Goal: Download file/media

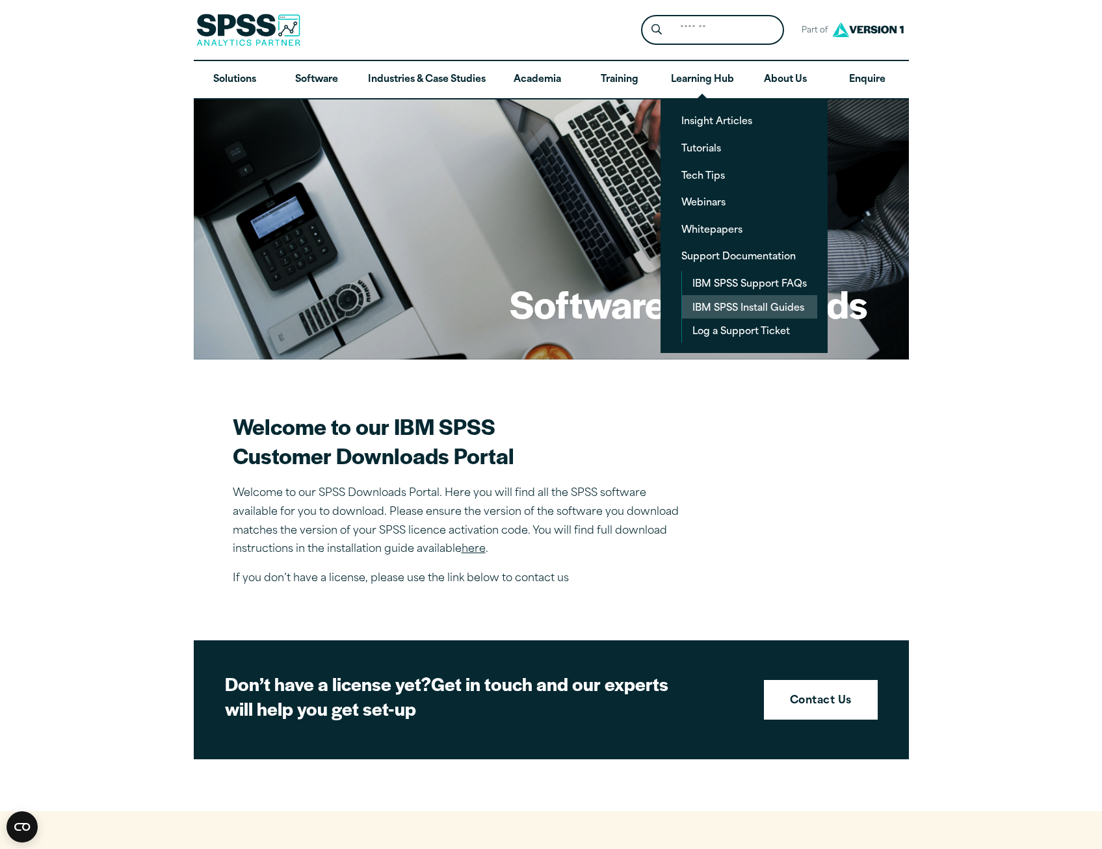
click at [735, 315] on link "IBM SPSS Install Guides" at bounding box center [749, 307] width 135 height 24
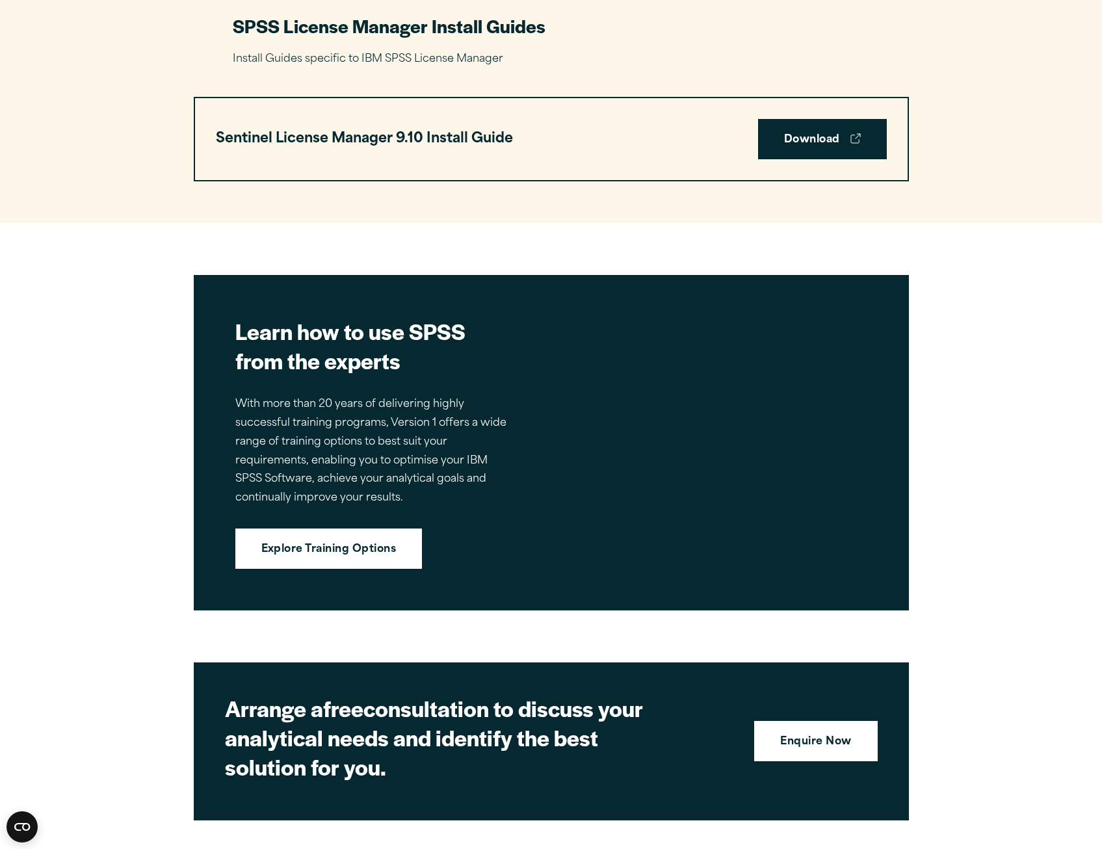
scroll to position [2662, 0]
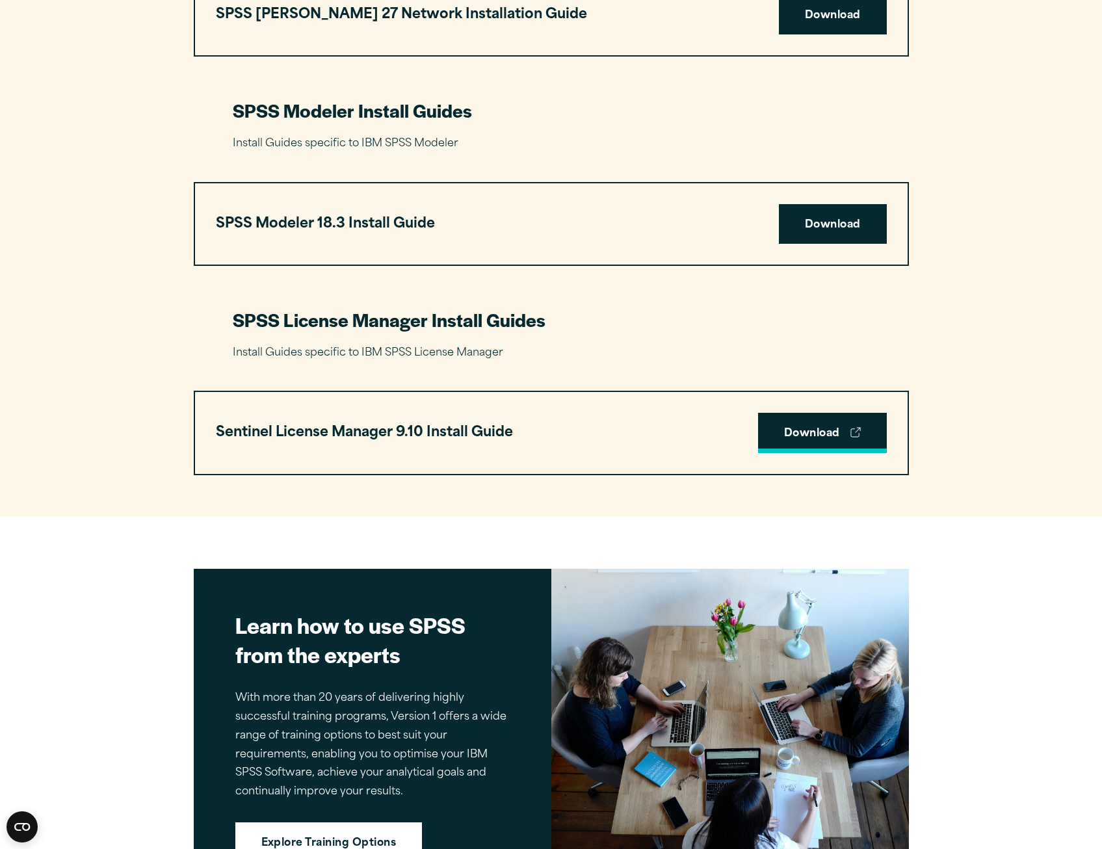
click at [789, 426] on link "Download" at bounding box center [822, 433] width 129 height 40
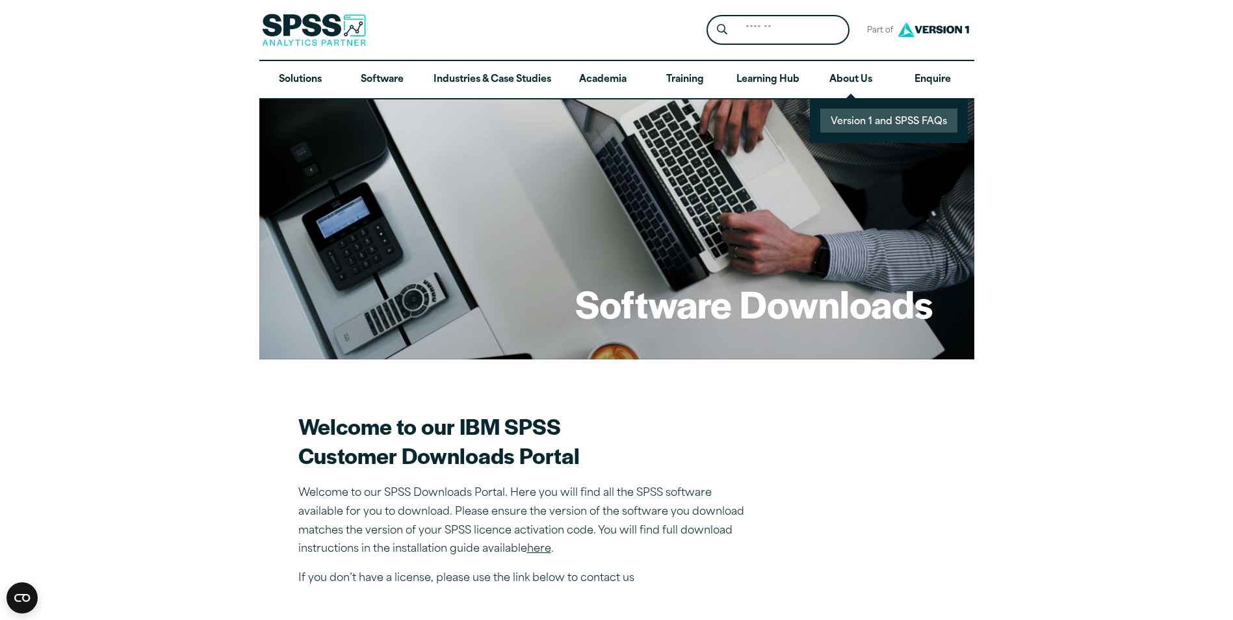
click at [852, 125] on link "Version 1 and SPSS FAQs" at bounding box center [888, 121] width 137 height 24
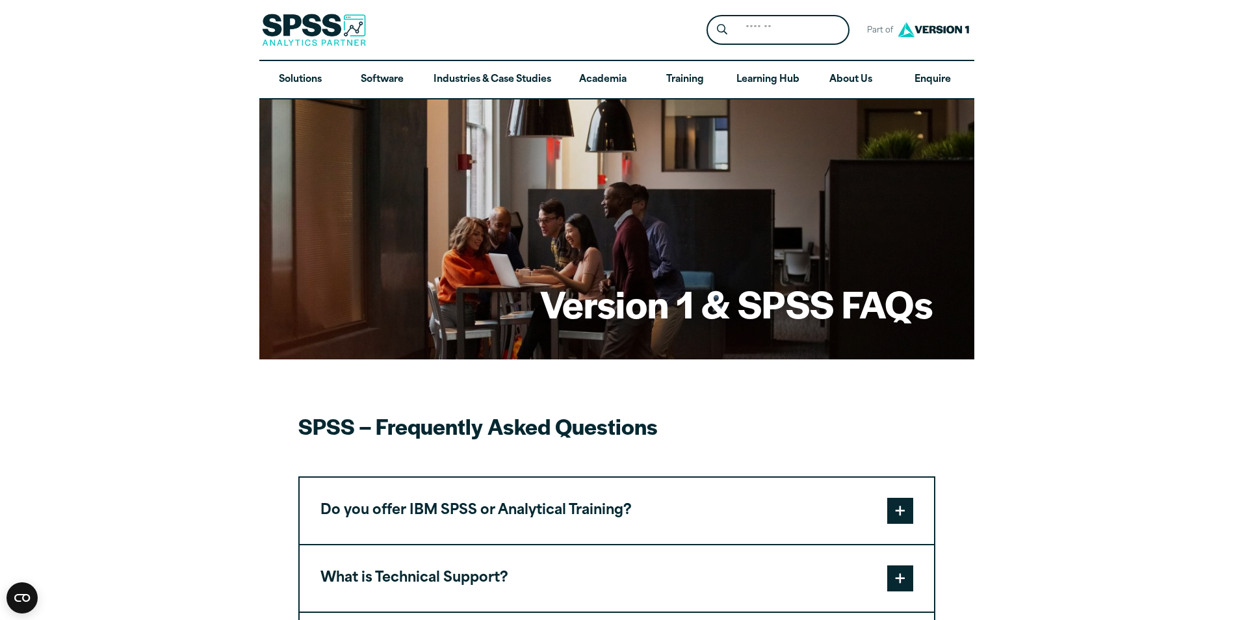
click at [660, 32] on div "Search for: Submit Site Search Part of Open Site Search Open Site Menu Close" at bounding box center [616, 30] width 715 height 60
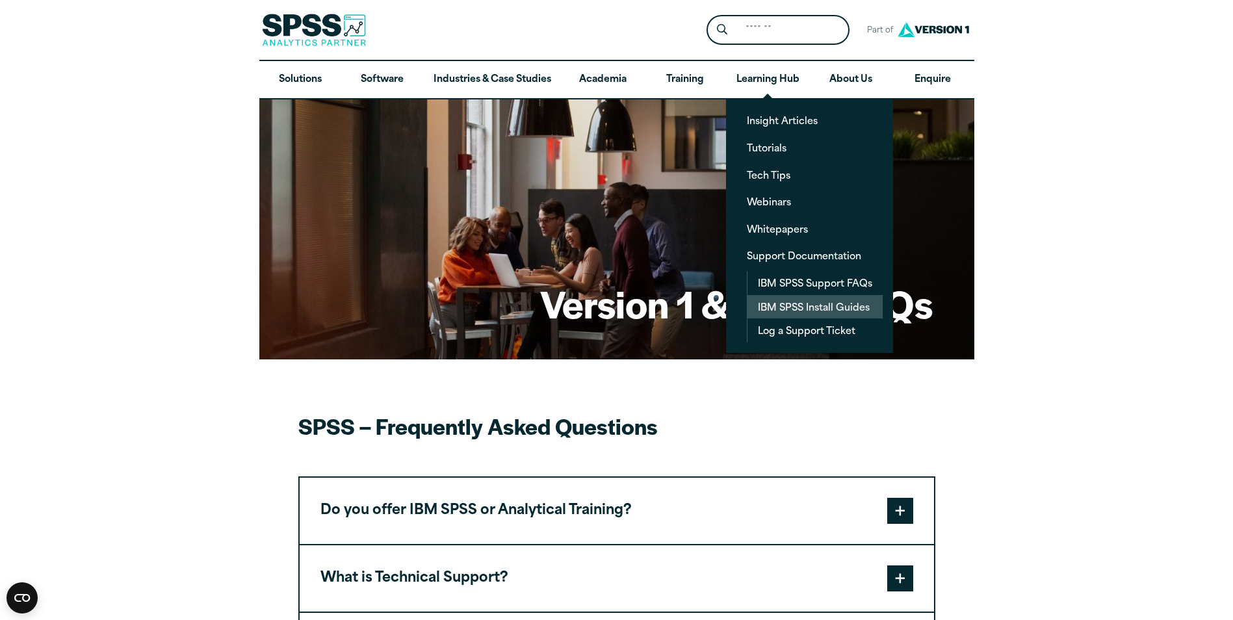
click at [804, 316] on link "IBM SPSS Install Guides" at bounding box center [815, 307] width 135 height 24
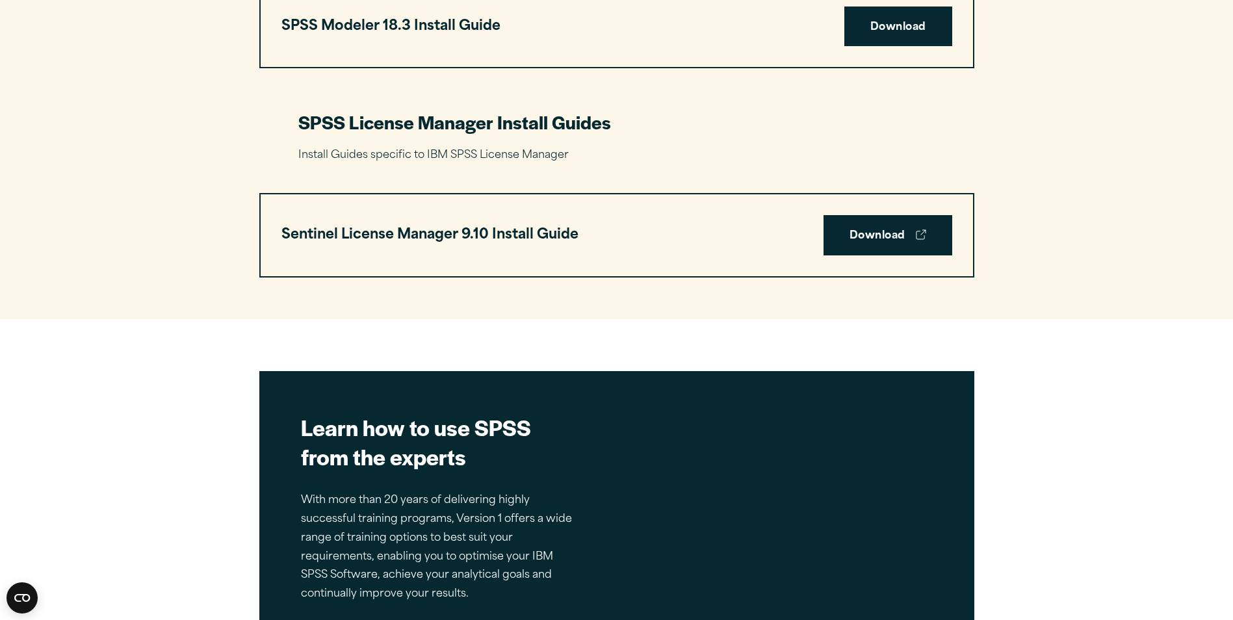
scroll to position [2665, 0]
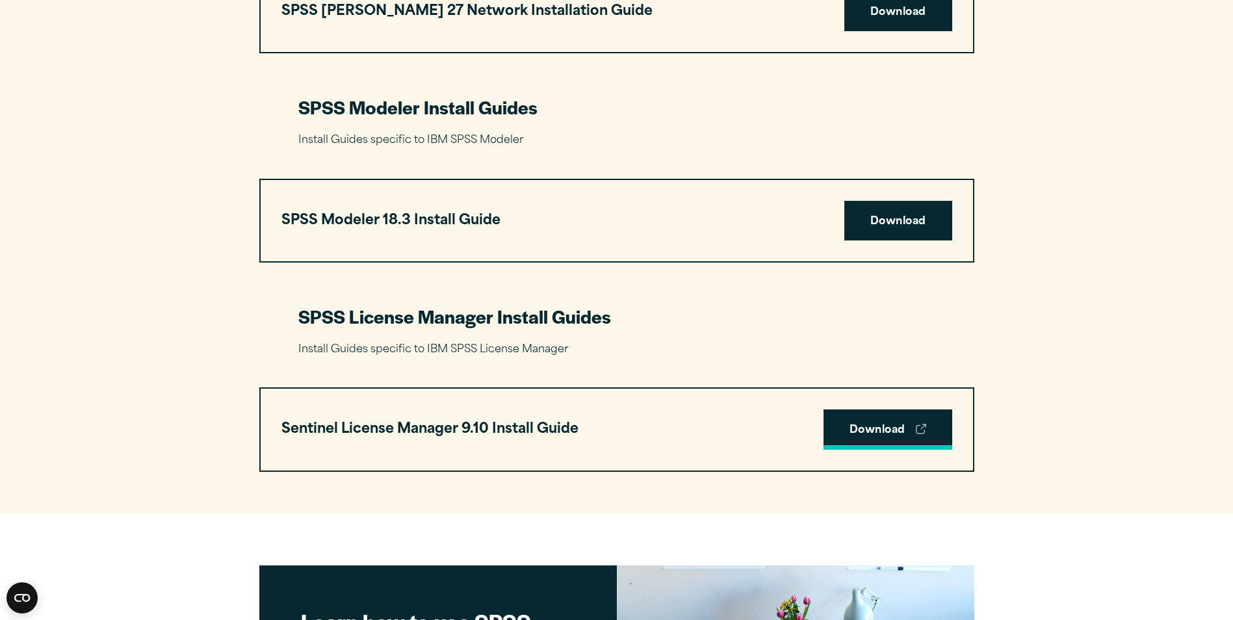
click at [889, 419] on link "Download" at bounding box center [888, 430] width 129 height 40
